Goal: Task Accomplishment & Management: Use online tool/utility

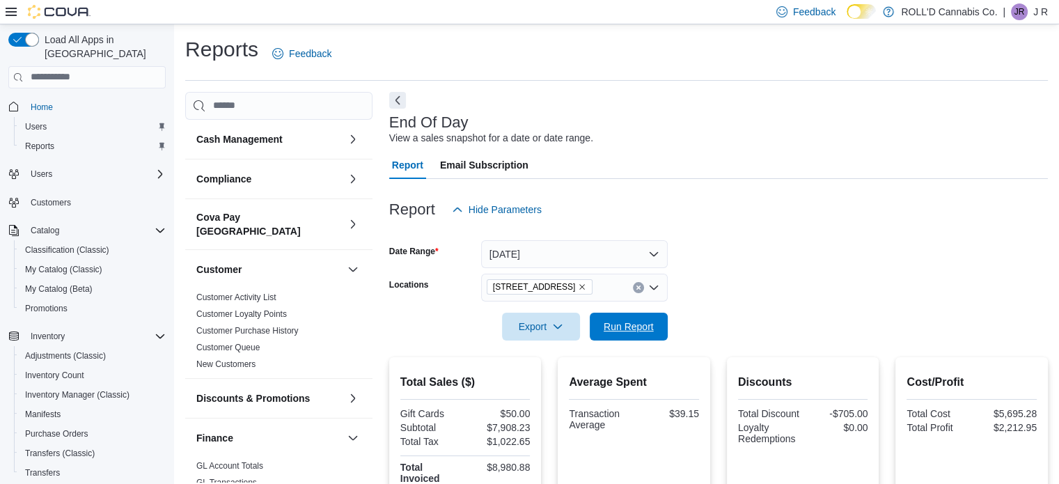
scroll to position [159, 0]
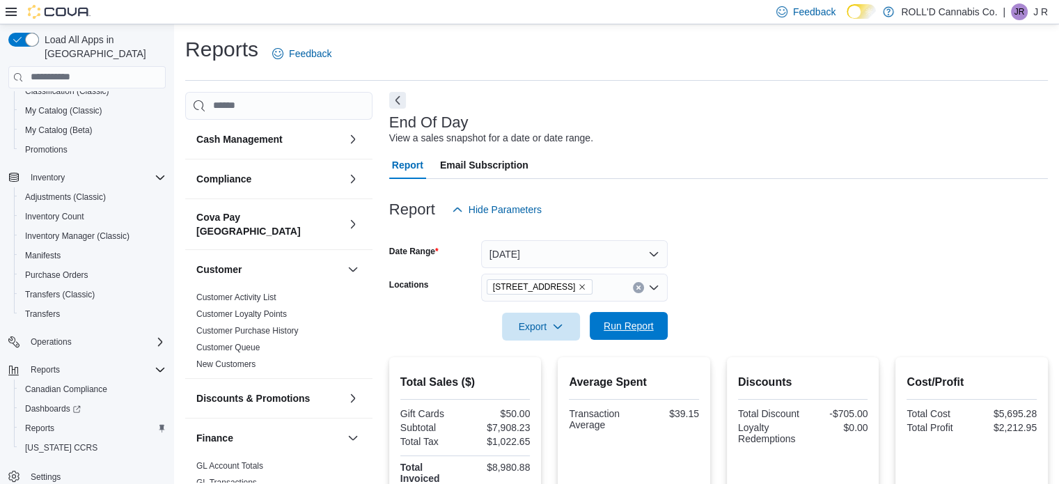
drag, startPoint x: 0, startPoint y: 0, endPoint x: 624, endPoint y: 324, distance: 703.0
click at [624, 324] on span "Run Report" at bounding box center [629, 326] width 50 height 14
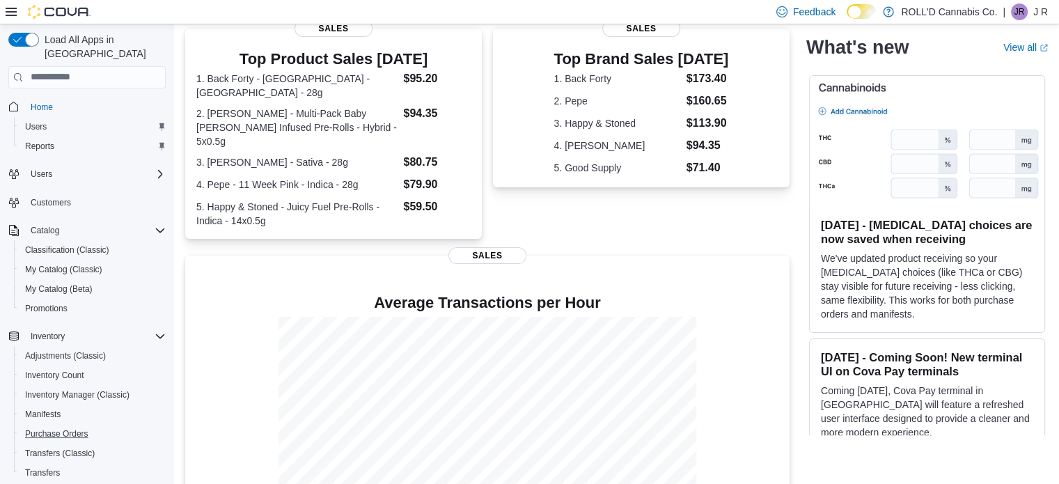
scroll to position [159, 0]
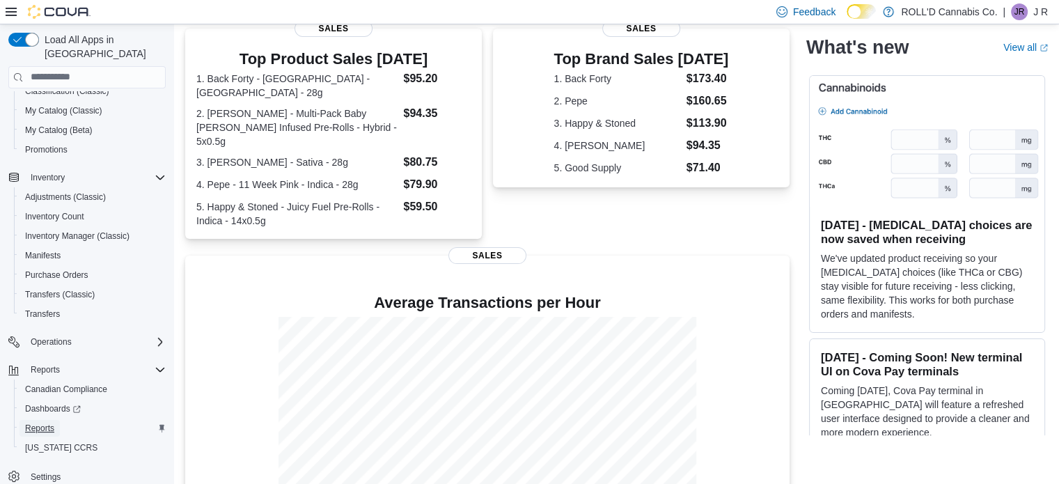
click at [47, 423] on span "Reports" at bounding box center [39, 428] width 29 height 11
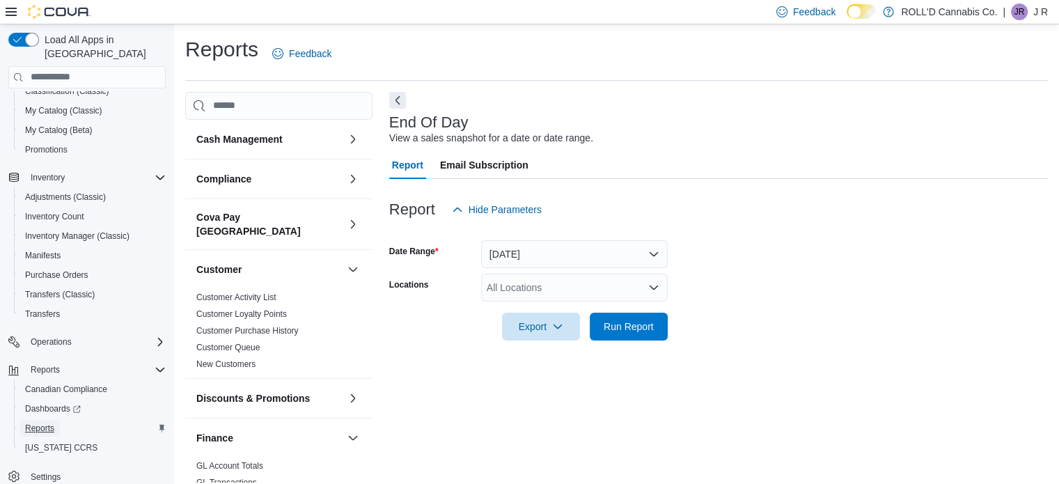
scroll to position [9, 0]
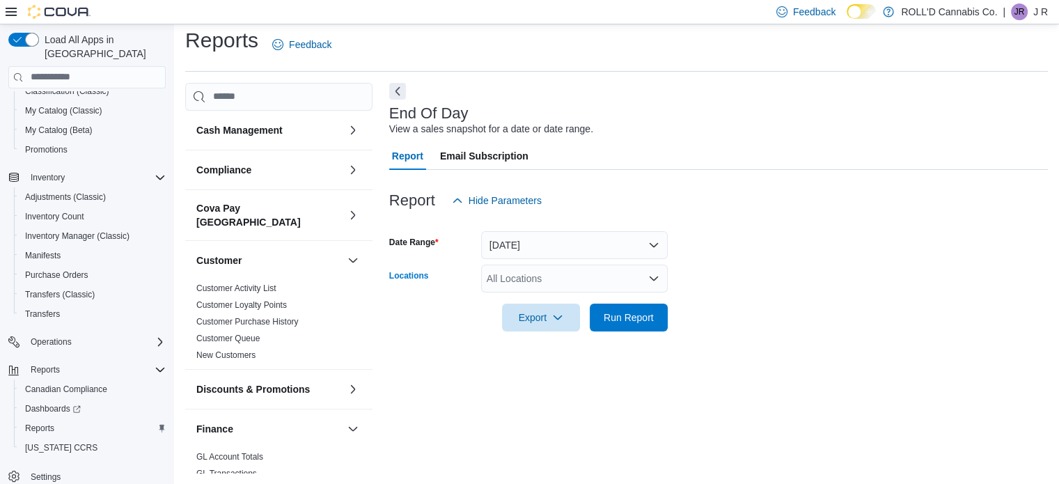
click at [546, 269] on div "All Locations" at bounding box center [574, 279] width 187 height 28
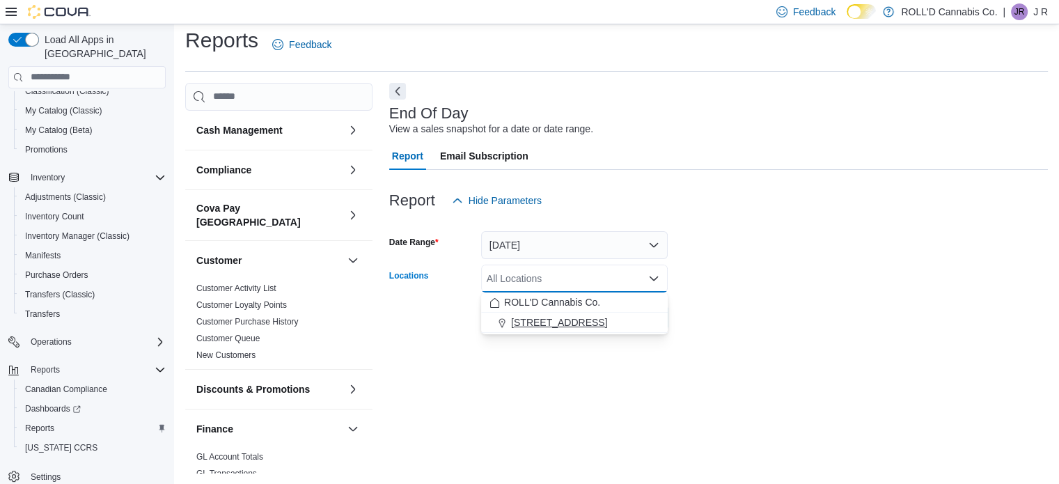
click at [536, 315] on span "[STREET_ADDRESS]" at bounding box center [559, 322] width 96 height 14
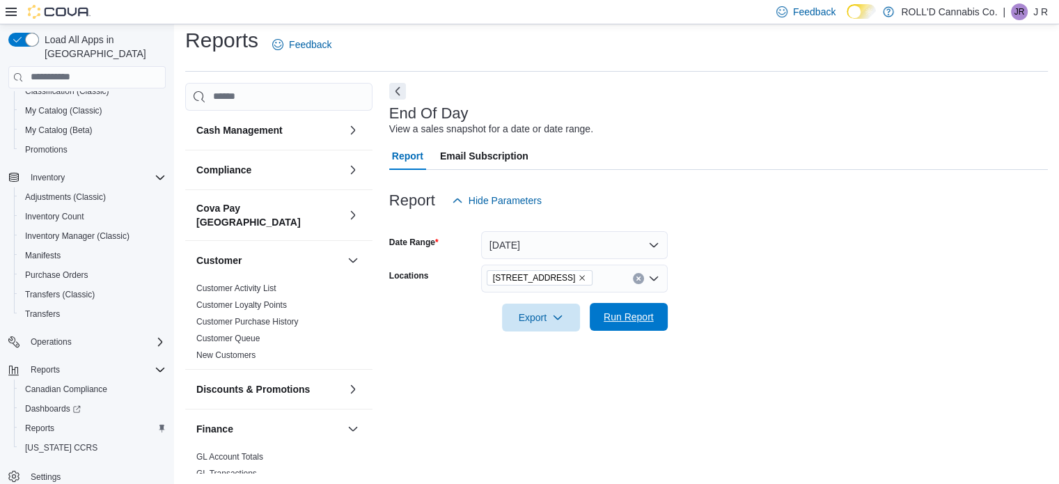
click at [618, 322] on span "Run Report" at bounding box center [629, 317] width 50 height 14
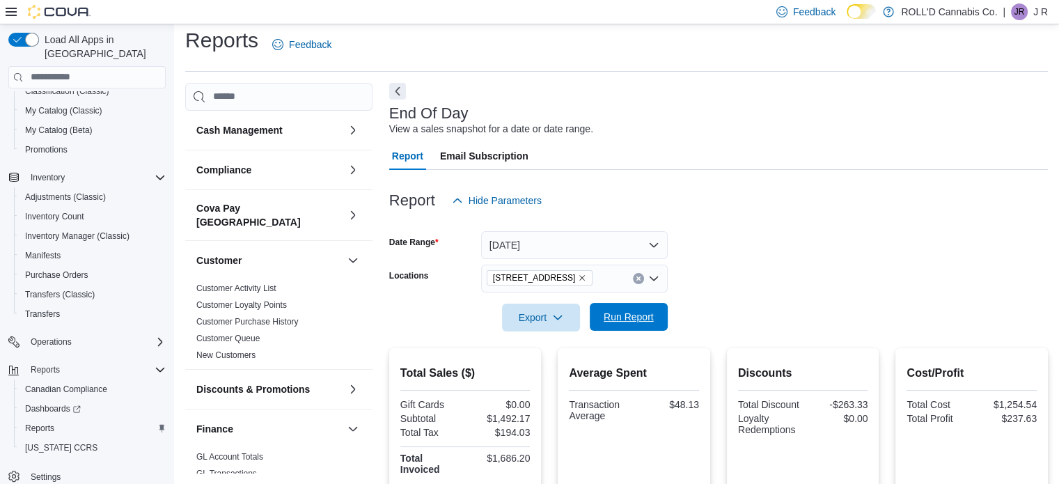
click at [618, 322] on span "Run Report" at bounding box center [629, 317] width 50 height 14
click at [616, 322] on span "Run Report" at bounding box center [629, 317] width 50 height 14
